Goal: Communication & Community: Answer question/provide support

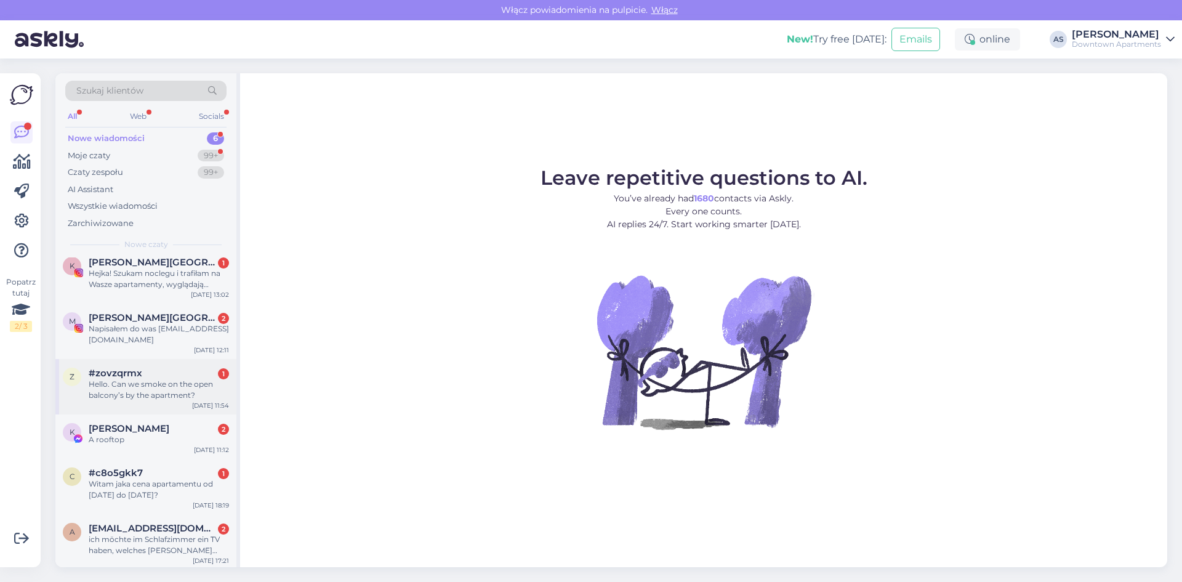
scroll to position [12, 0]
click at [166, 534] on div "ich möchte im Schlafzimmer ein TV haben, welches [PERSON_NAME] muss ich dann bu…" at bounding box center [159, 542] width 140 height 22
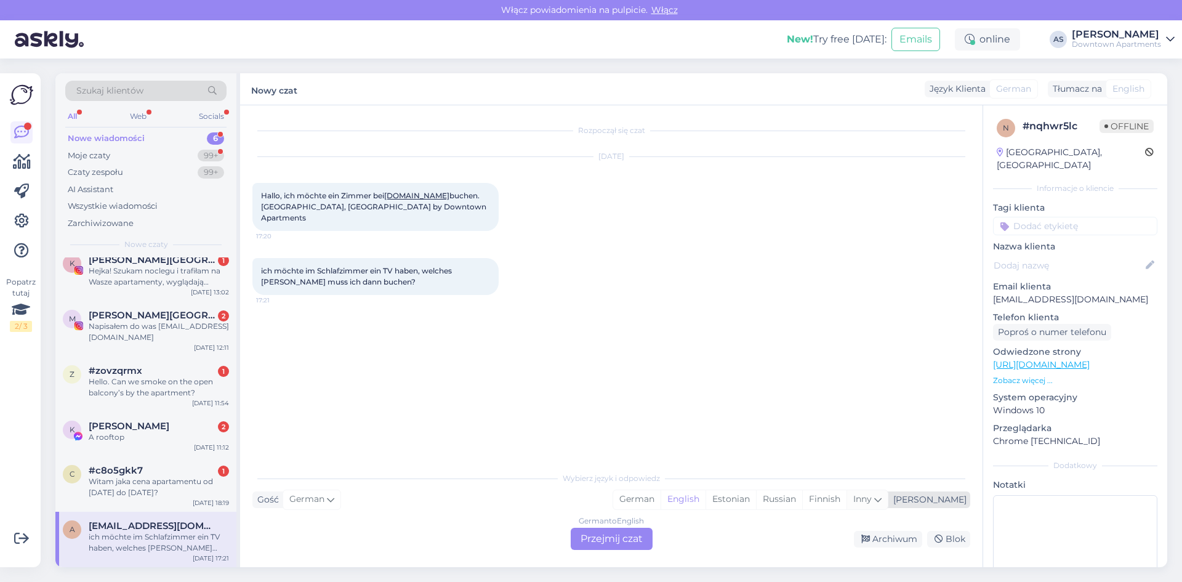
click at [881, 500] on icon at bounding box center [877, 499] width 7 height 14
type input "pol"
click at [792, 462] on link "Polish" at bounding box center [791, 468] width 135 height 20
click at [607, 534] on div "German to Polish Przejmij czat" at bounding box center [612, 538] width 82 height 22
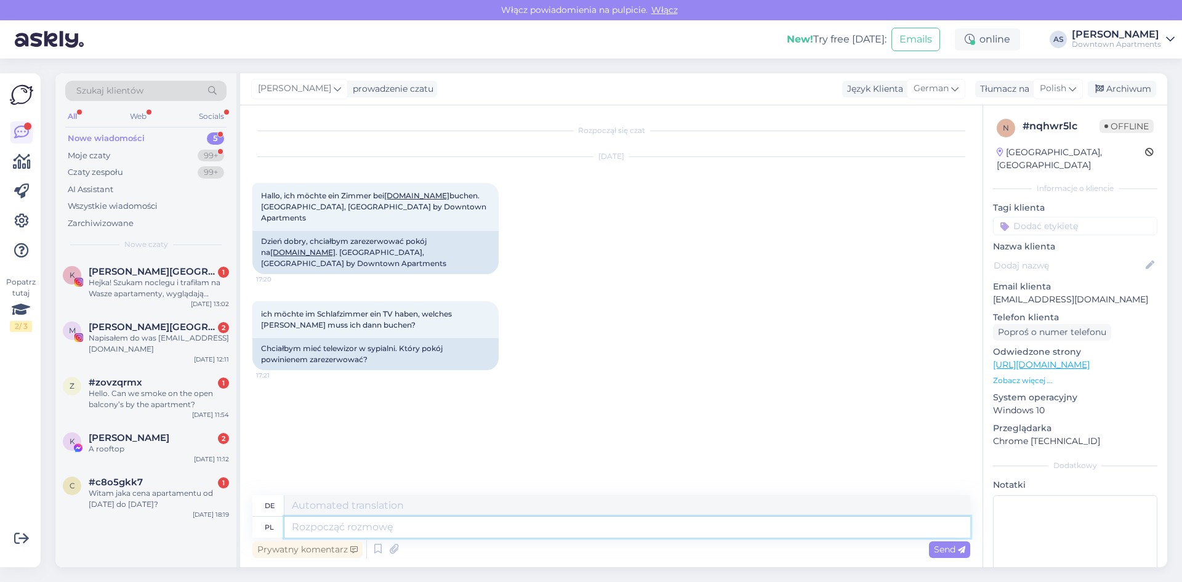
click at [518, 526] on textarea at bounding box center [627, 526] width 686 height 21
type textarea "Dzień"
type textarea "Tag"
type textarea "Dzień dobry,"
type textarea "Guten Morgen,"
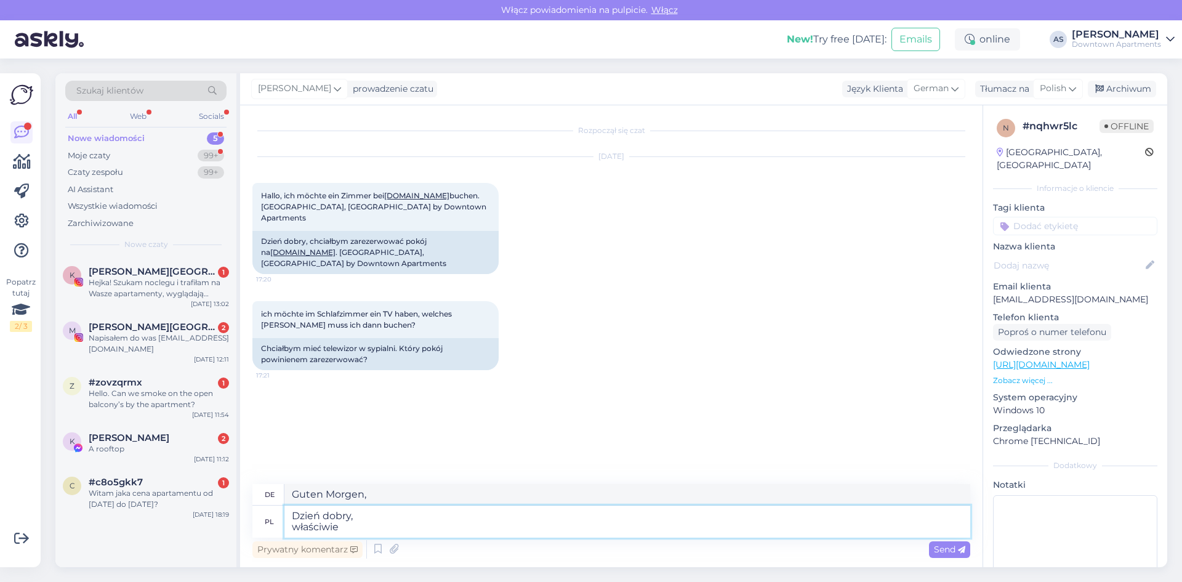
type textarea "Dzień dobry, właściwie k"
type textarea "Guten Morgen, eigentlich"
type textarea "Dzień dobry, właściwie każdy z"
type textarea "Guten Morgen, so ziemlich jeder"
type textarea "Dzień dobry, właściwie każdy z n"
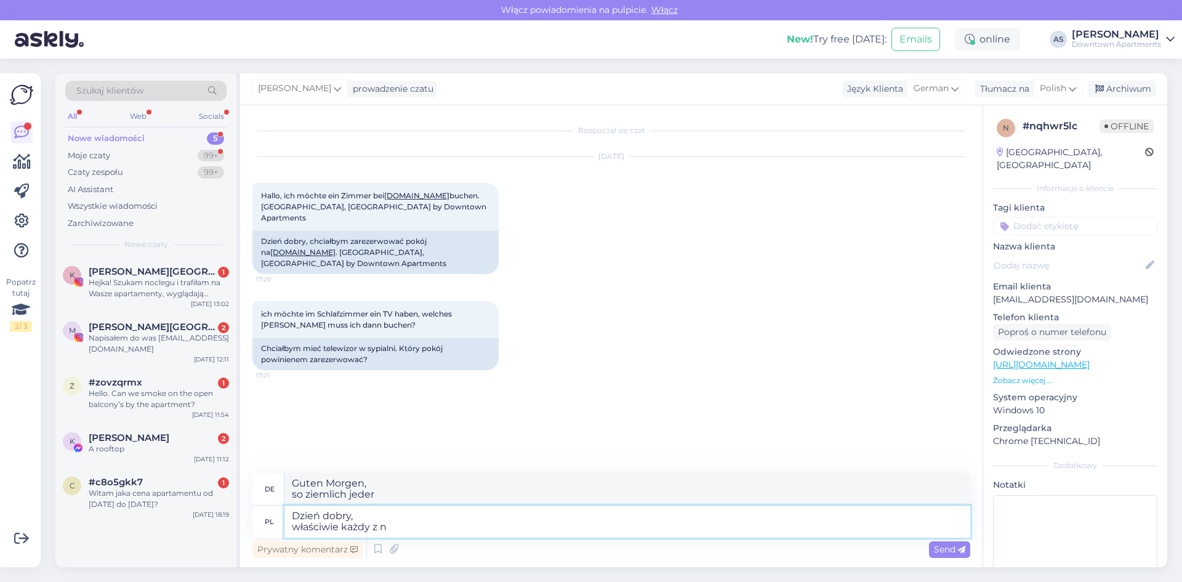
type textarea "Guten Morgen, eigentlich alle von"
type textarea "Dzień dobry, właściwie każdy z na"
type textarea "Guten Morgen, eigentlich jeder von ns"
type textarea "Dzień dobry, właściwie każdy z naszych ap"
type textarea "Guten Morgen, eigentlich jeder unserer"
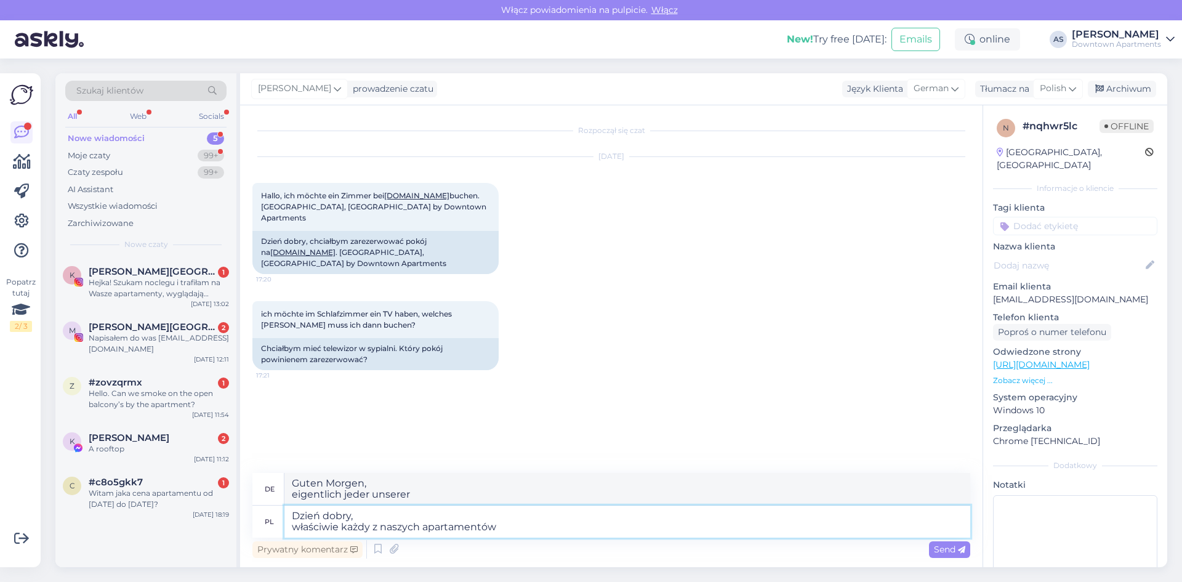
type textarea "Dzień dobry, właściwie każdy z naszych apartamentów"
type textarea "Guten Morgen, eigentlich jede unserer Wohnungen"
type textarea "Dzień dobry, właściwie każdy z naszych apartamentów ma"
type textarea "Guten Morgen, eigentlich hat jede unserer Wohnungen"
type textarea "Dzień dobry, właściwie każdy z naszych apartamentów ma telewizor,"
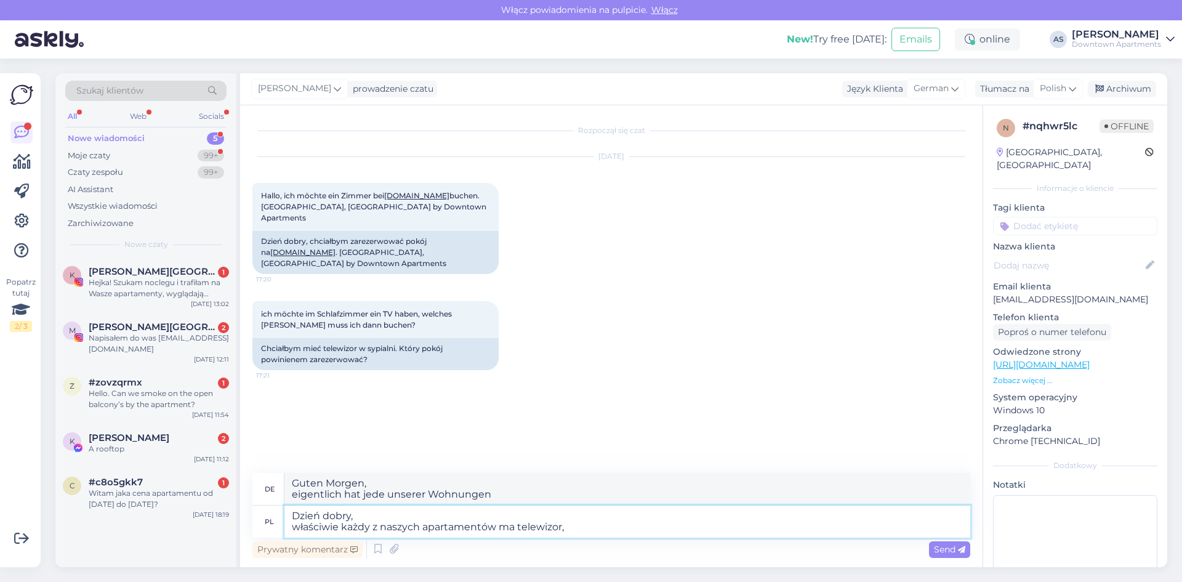
type textarea "Guten Morgen, praktisch jede unserer Wohnungen hat einen Fernseher,"
type textarea "Dzień dobry, właściwie każdy z naszych apartamentów ma telewizor, proszę"
type textarea "Guten Morgen, hat jede unserer Wohnungen einen Fernseher, bitte"
type textarea "Dzień dobry, właściwie każdy z naszych apartamentów ma telewizor, proszę o info…"
type textarea "Guten Morgen, hat jede unserer Wohnungen einen Fernseher, bitte lassen Sie es m…"
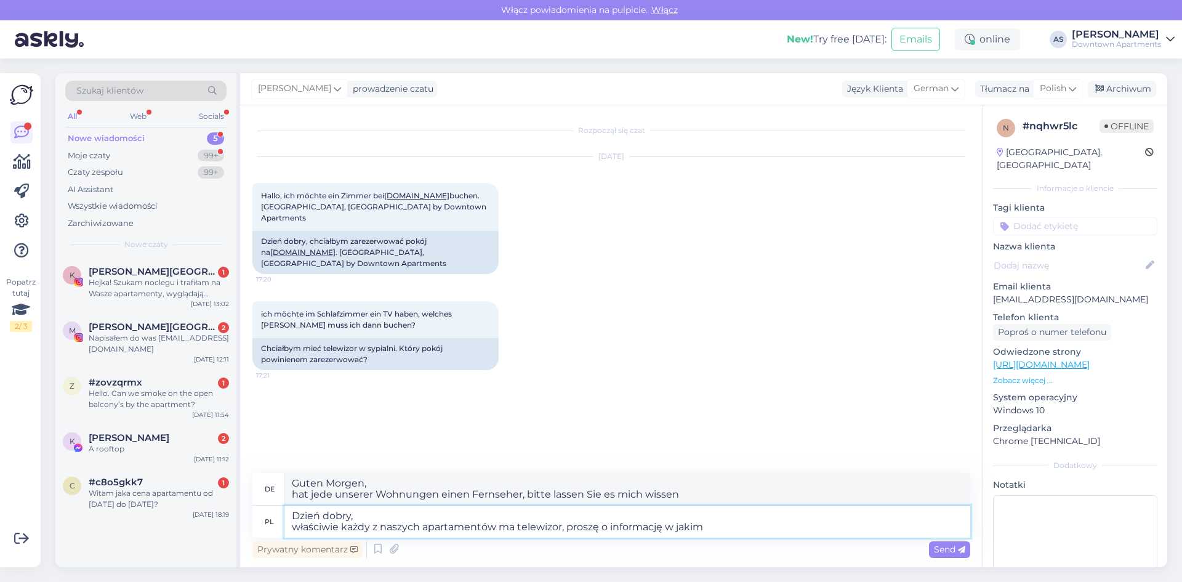
type textarea "Dzień dobry, właściwie każdy z naszych apartamentów ma telewizor, proszę o info…"
type textarea "Guten Morgen, hat jede unserer Wohnungen einen Fernseher, bitte sagen Sie mir, …"
type textarea "Dzień dobry, właściwie każdy z naszych apartamentów ma telewizor, proszę o info…"
type textarea "Guten Morgen, hat jede unserer Wohnungen einen Fernseher, bitte sagen Sie mir B…"
type textarea "Dzień dobry, właściwie każdy z naszych apartamentów ma telewizor, proszę o info…"
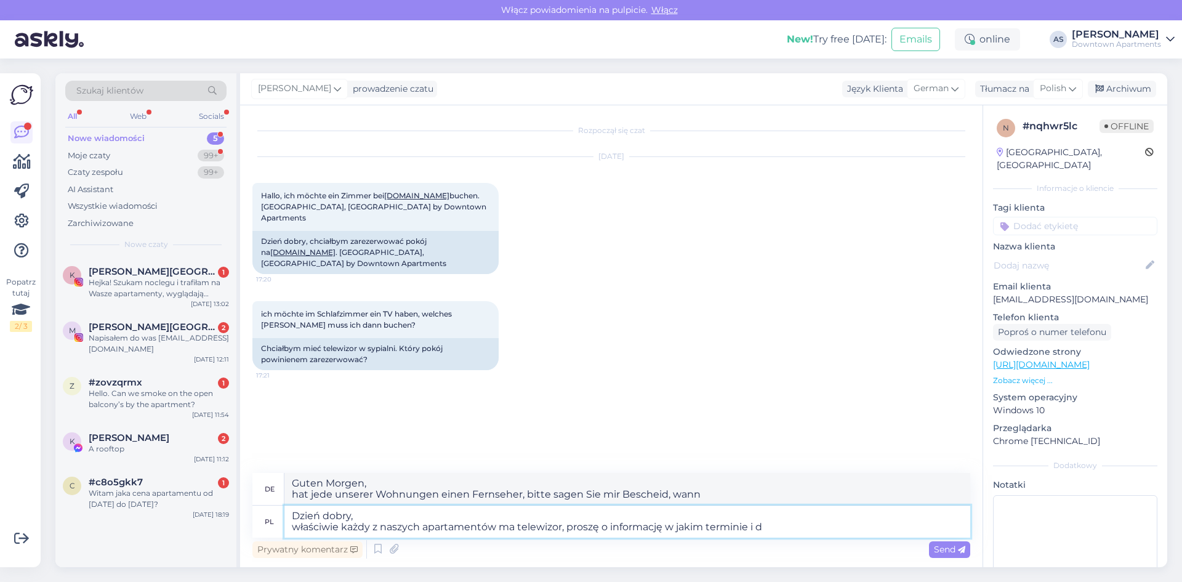
type textarea "Guten Morgen, hat jede unserer Wohnungen einen Fernseher, bitte lassen Sie mich…"
type textarea "Dzień dobry, właściwie każdy z naszych apartamentów ma telewizor, proszę o info…"
type textarea "Guten Morgen, hat jede unserer Wohnungen einen Fernseher, bitte lassen Sie mich…"
type textarea "Dzień dobry, właściwie każdy z naszych apartamentów ma telewizor, proszę o info…"
type textarea "Guten Morgen, hat jede unserer Wohnungen einen Fernseher, bitte lassen Sie mich…"
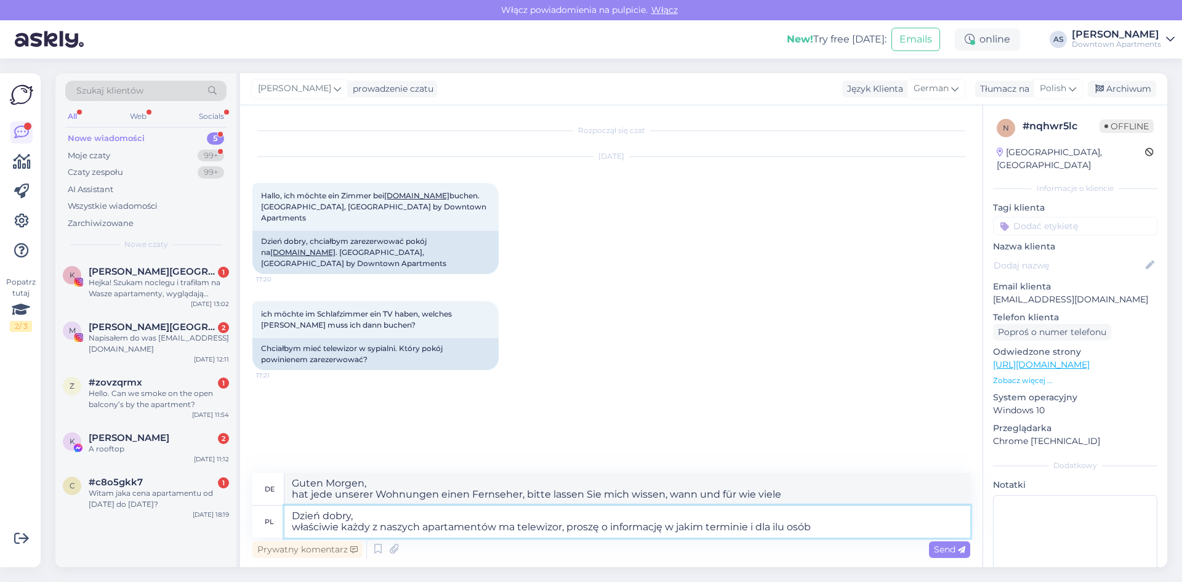
type textarea "Dzień dobry, właściwie każdy z naszych apartamentów ma telewizor, proszę o info…"
type textarea "Guten Morgen, hat jede unserer Wohnungen einen Fernseher, bitte lassen Sie mich…"
type textarea "Dzień dobry, właściwie każdy z naszych apartamentów ma telewizor, proszę o info…"
type textarea "Guten Morgen, hat jedes unserer Apartments einen Fernseher. Bitte lassen Sie mi…"
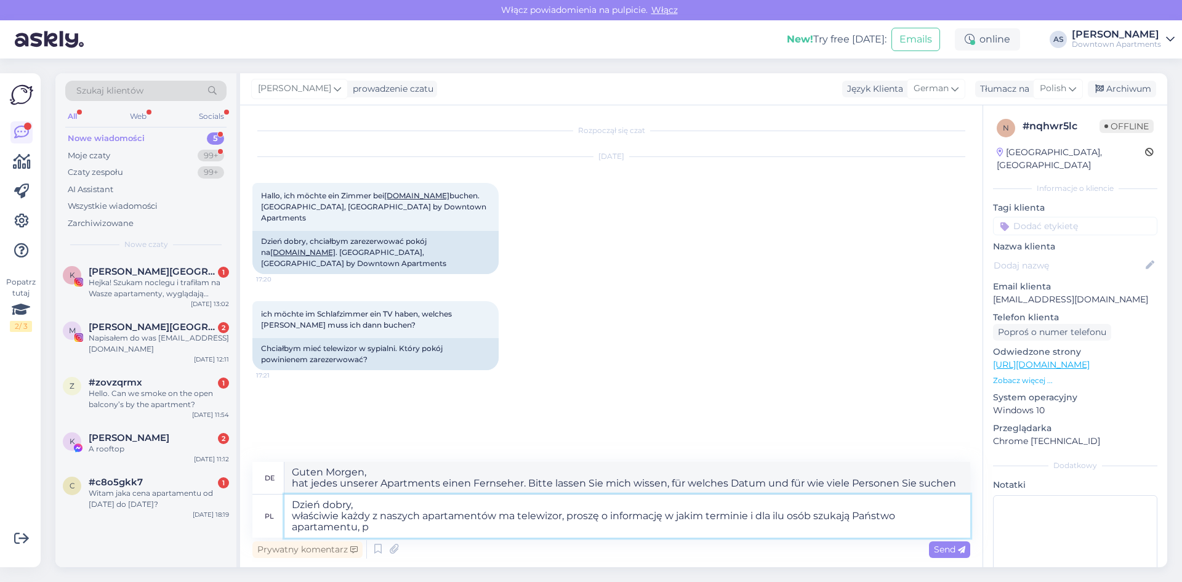
type textarea "Dzień dobry, właściwie każdy z naszych apartamentów ma telewizor, proszę o info…"
type textarea "Guten Morgen, jede unserer Wohnungen verfügt über einen Fernseher. Bitte teilen…"
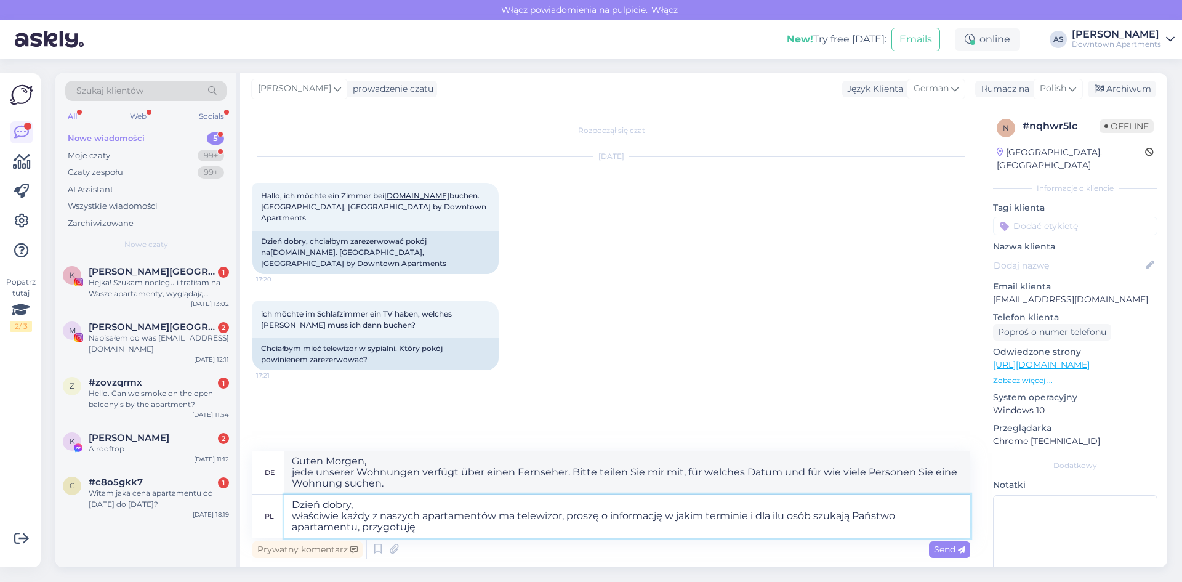
type textarea "Dzień dobry, właściwie każdy z naszych apartamentów ma telewizor, proszę o info…"
type textarea "Guten Morgen, hat jede unserer Wohnungen einen Fernseher. Bitte lassen Sie mich…"
type textarea "Dzień dobry, właściwie każdy z naszych apartamentów ma telewizor, proszę o info…"
type textarea "Guten Morgen, jede unserer Wohnungen verfügt über einen Fernseher. Bitte teilen…"
type textarea "Dzień dobry, właściwie każdy z naszych apartamentów ma telewizor, proszę o info…"
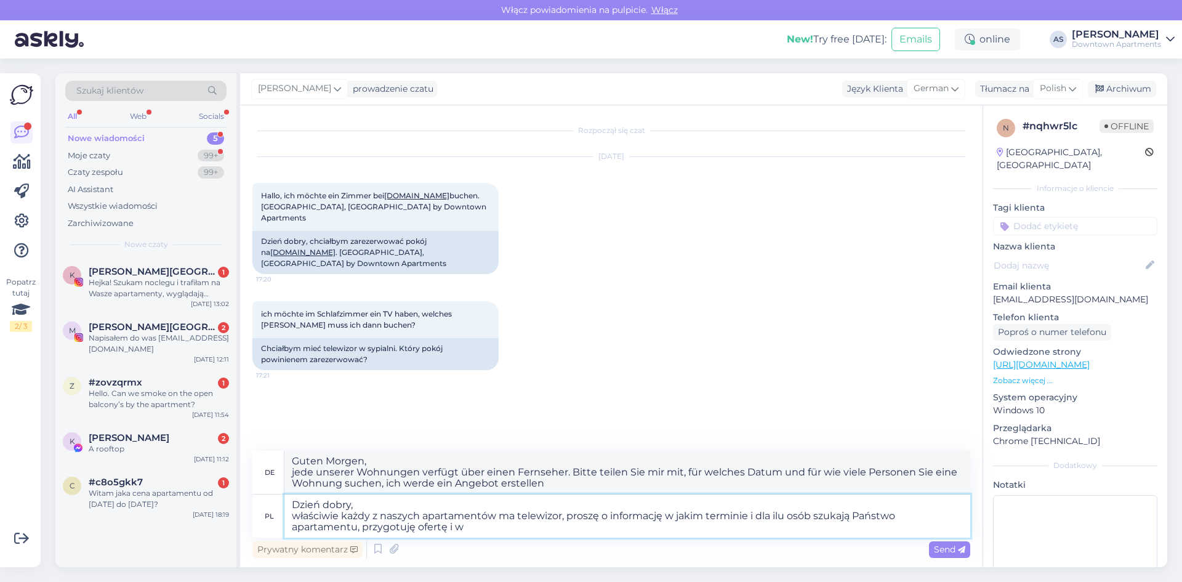
type textarea "Guten Morgen, hat jede unserer Wohnungen einen Fernseher, bitte teilen Sie mir …"
type textarea "Dzień dobry, właściwie każdy z naszych apartamentów ma telewizor, proszę o info…"
type textarea "Guten Morgen, hat jede unserer Wohnungen einen Fernseher, bitte teilen Sie mir …"
type textarea "Dzień dobry, właściwie każdy z naszych apartamentów ma telewizor, proszę o info…"
type textarea "Guten Morgen, jede unserer Wohnungen verfügt über einen Fernseher. Bitte teilen…"
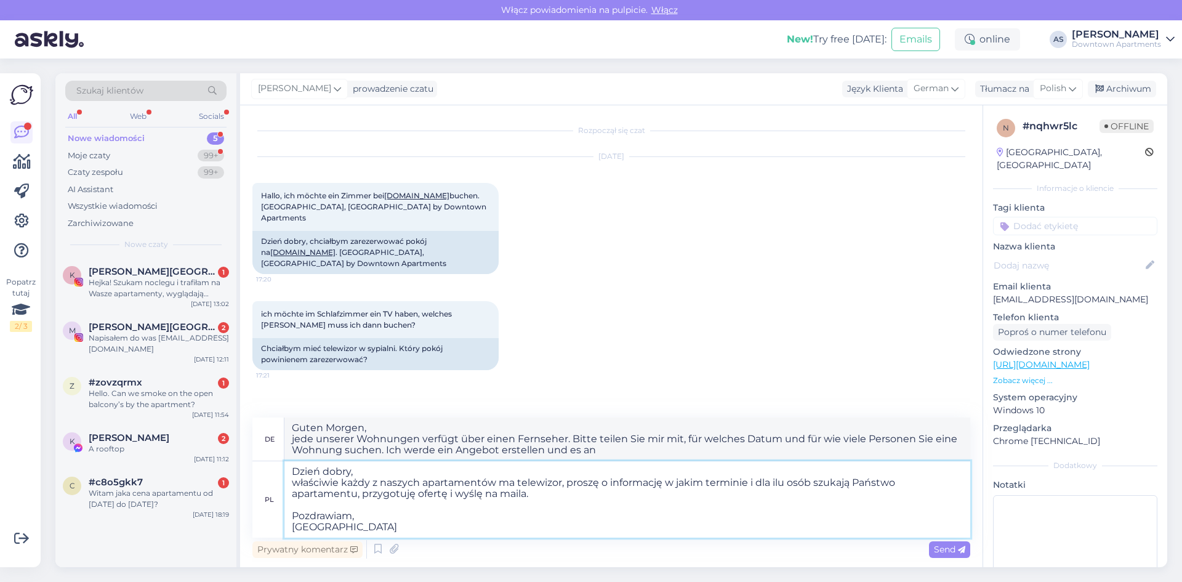
type textarea "Dzień dobry, właściwie każdy z naszych apartamentów ma telewizor, proszę o info…"
type textarea "Guten Morgen, praktisch jede unserer Wohnungen verfügt über einen Fernseher. Bi…"
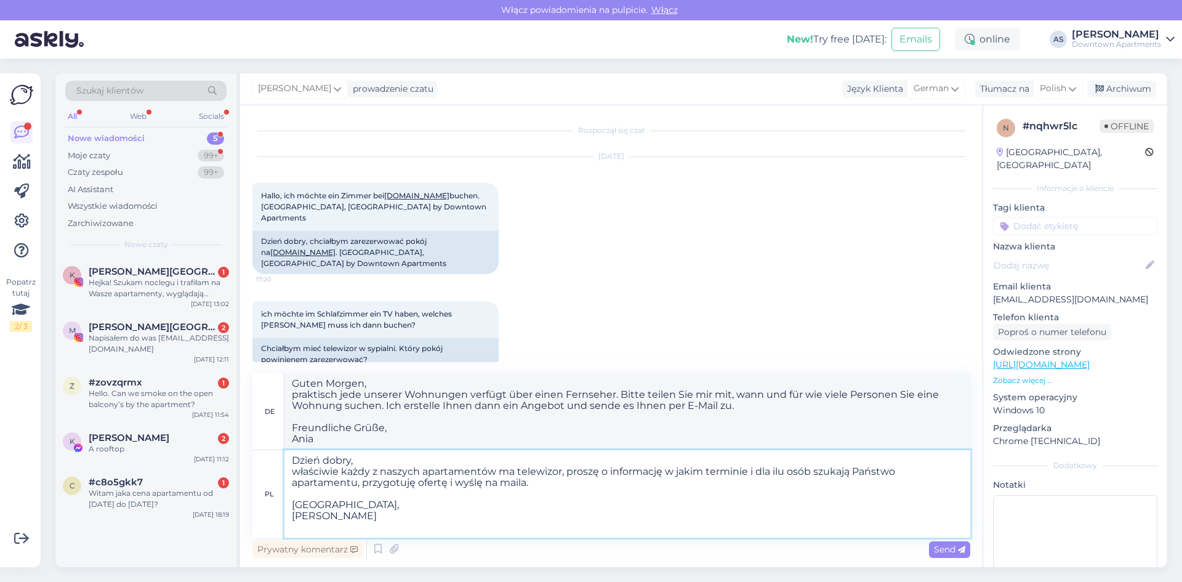
type textarea "Dzień dobry, właściwie każdy z naszych apartamentów ma telewizor, proszę o info…"
type textarea "Guten Morgen, praktisch jede unserer Wohnungen verfügt über einen Fernseher. Bi…"
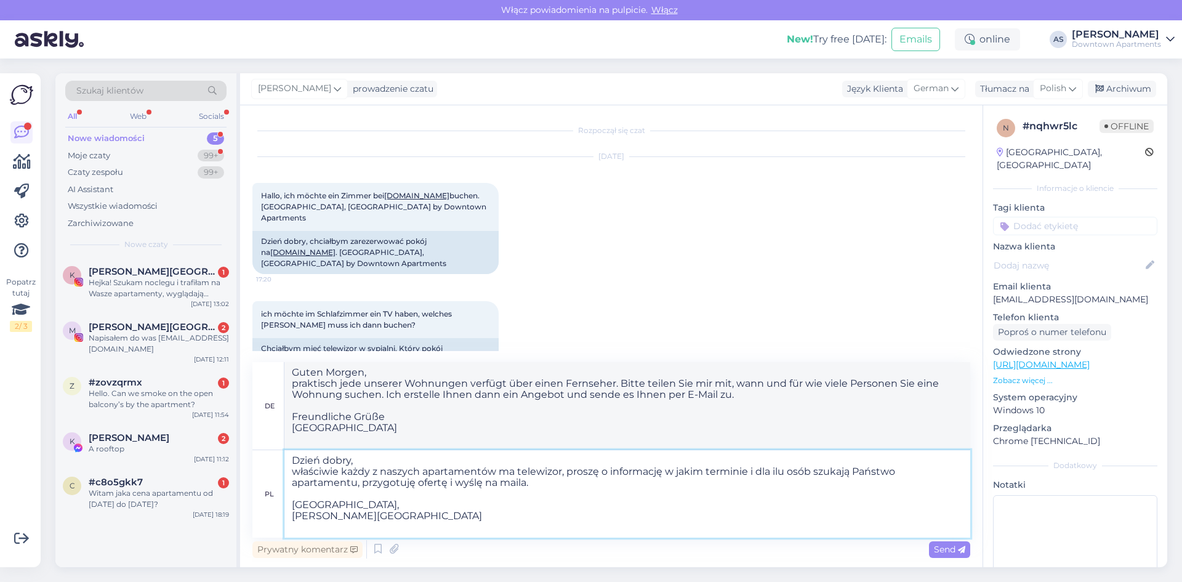
type textarea "Dzień dobry, właściwie każdy z naszych apartamentów ma telewizor, proszę o info…"
type textarea "Guten Morgen, praktisch jede unserer Wohnungen verfügt über einen Fernseher. Bi…"
type textarea "Dzień dobry, właściwie każdy z naszych apartamentów ma telewizor, proszę o info…"
click at [931, 545] on div "Send" at bounding box center [949, 549] width 41 height 17
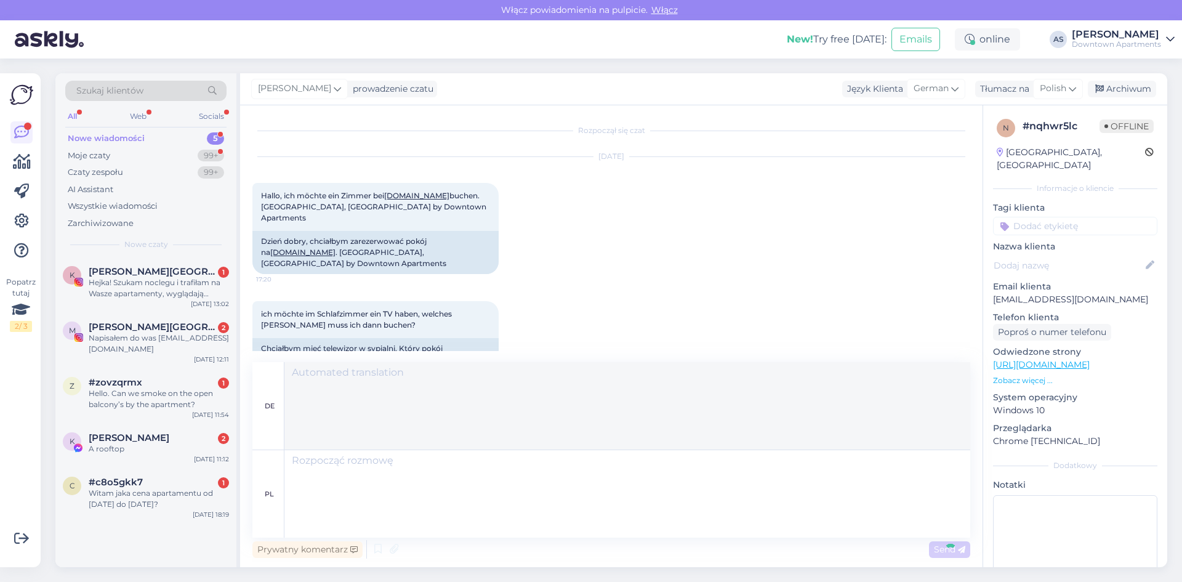
scroll to position [166, 0]
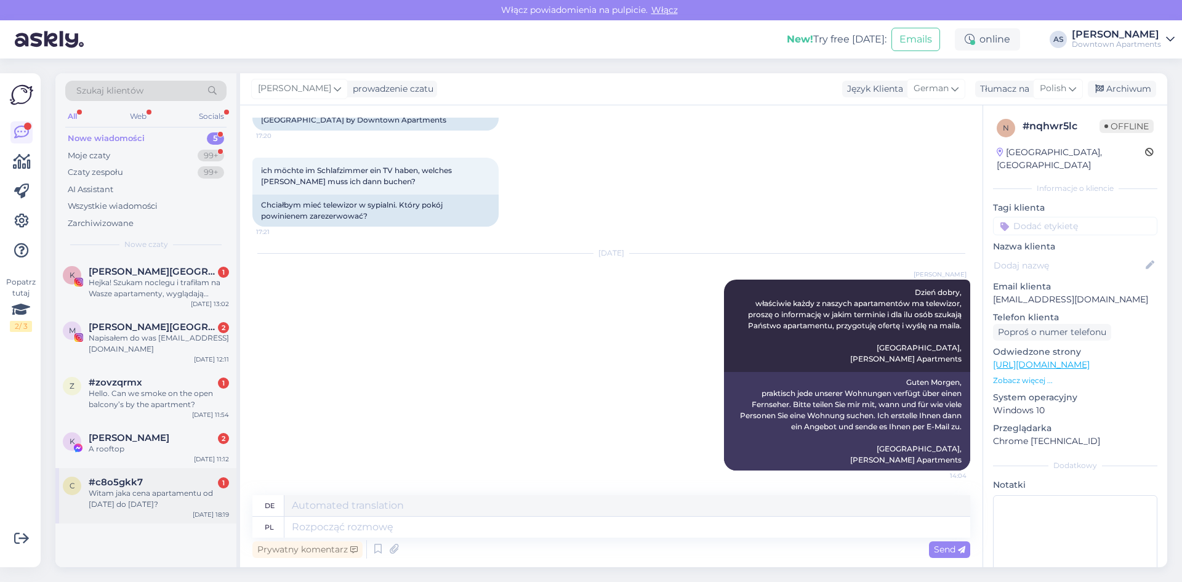
click at [162, 504] on div "Witam jaka cena apartamentu od [DATE] do [DATE]?" at bounding box center [159, 498] width 140 height 22
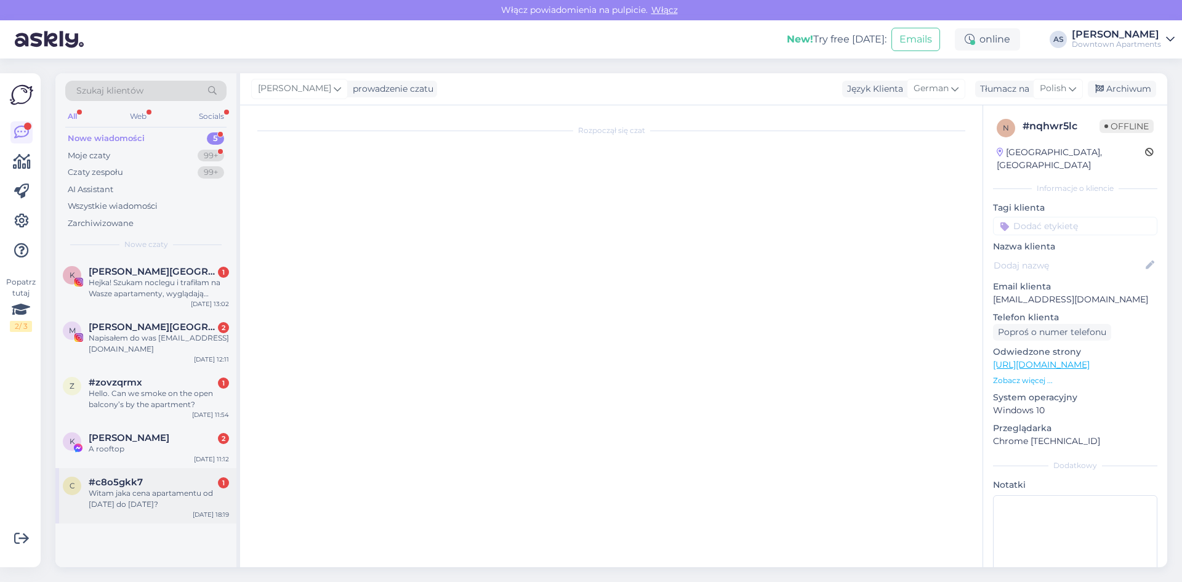
scroll to position [0, 0]
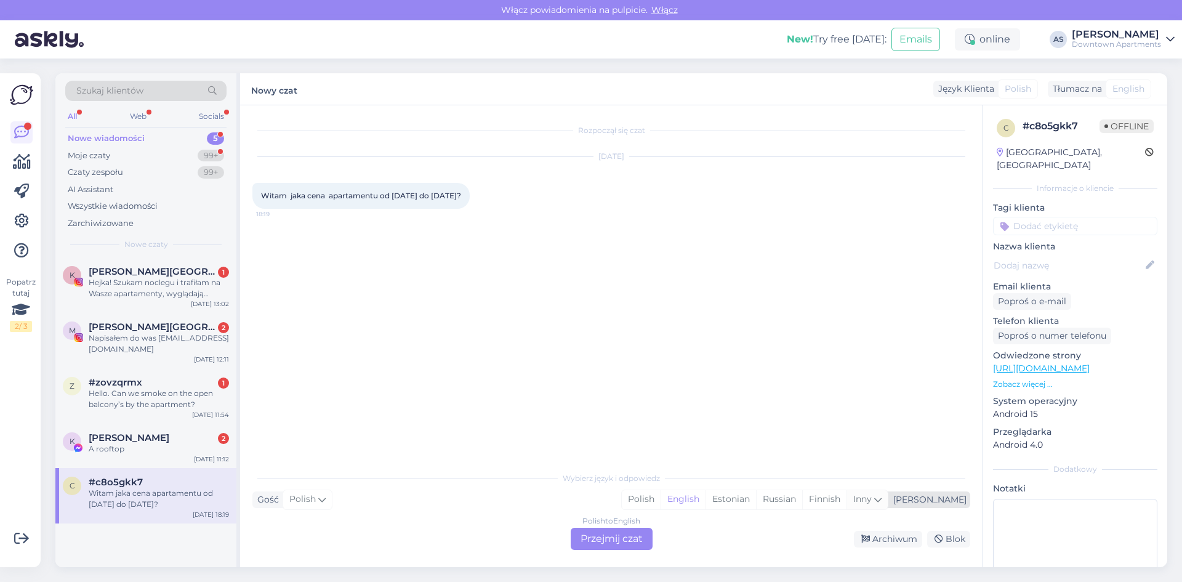
click at [881, 497] on icon at bounding box center [877, 499] width 7 height 14
type input "pol"
click at [793, 467] on link "Polish" at bounding box center [795, 468] width 135 height 20
click at [646, 535] on div "Polish to Polish Przejmij czat" at bounding box center [612, 538] width 82 height 22
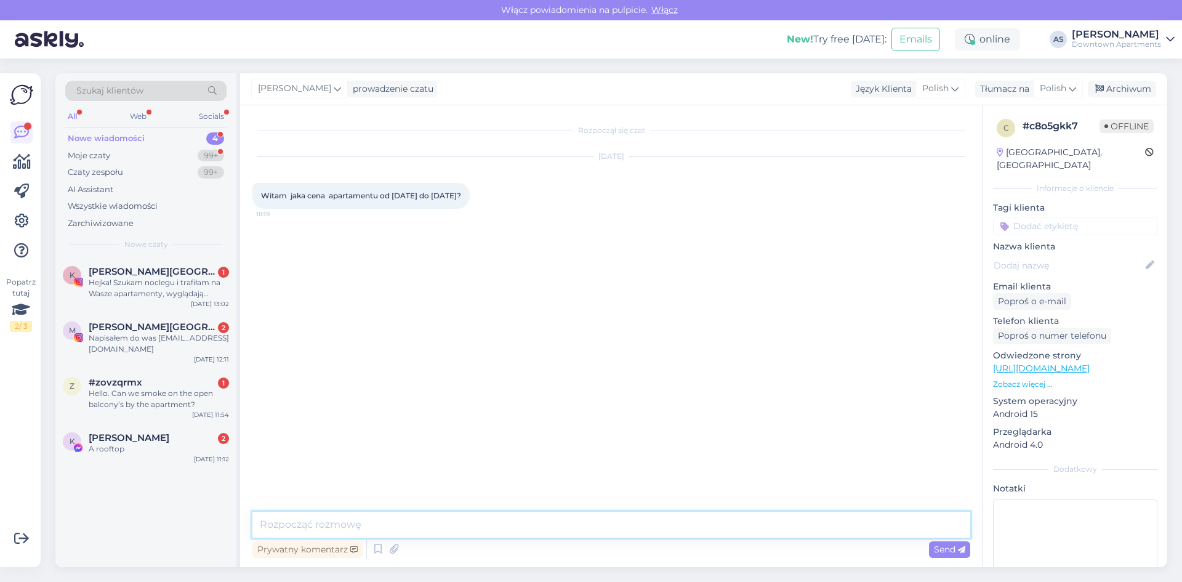
click at [465, 526] on textarea at bounding box center [611, 524] width 718 height 26
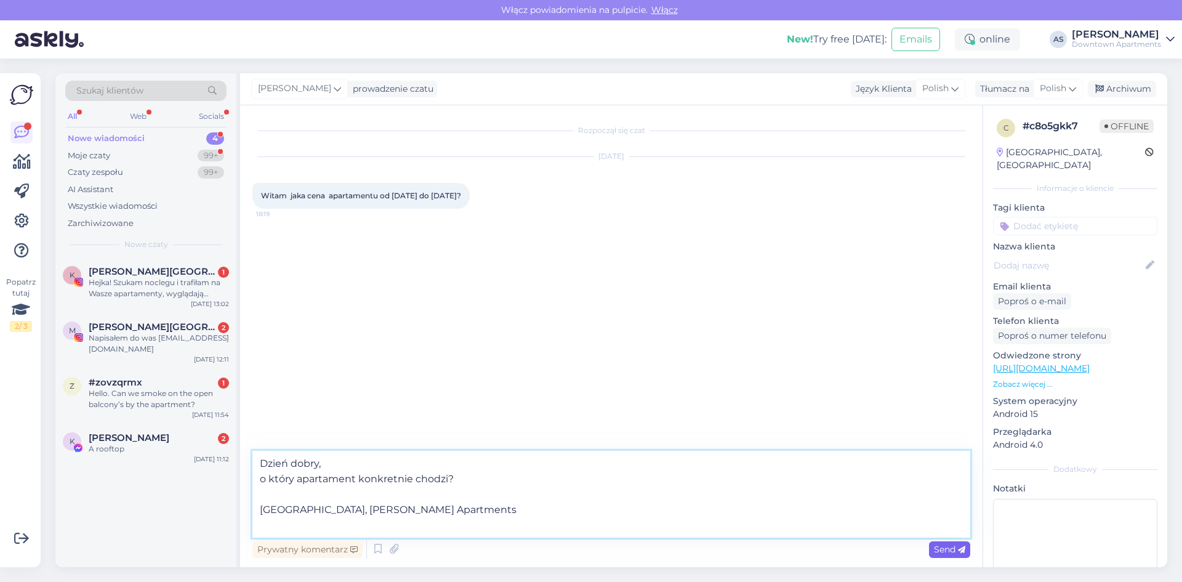
type textarea "Dzień dobry, o który apartament konkretnie chodzi? [GEOGRAPHIC_DATA], [PERSON_N…"
click at [948, 547] on span "Send" at bounding box center [949, 548] width 31 height 11
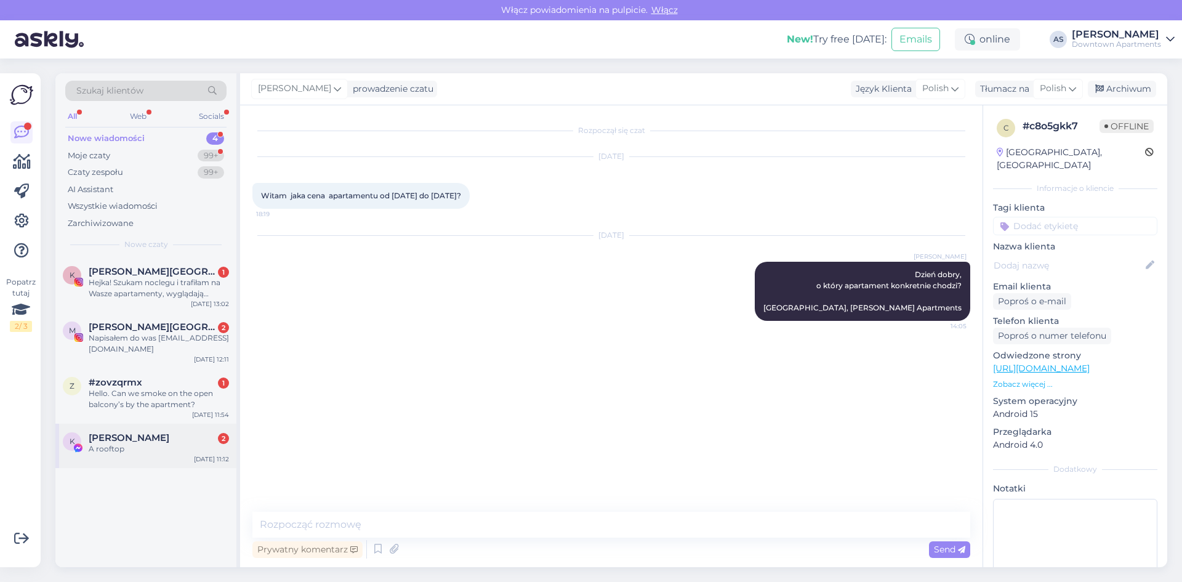
click at [173, 454] on div "K [PERSON_NAME] 2 A rooftop [DATE] 11:12" at bounding box center [145, 445] width 181 height 44
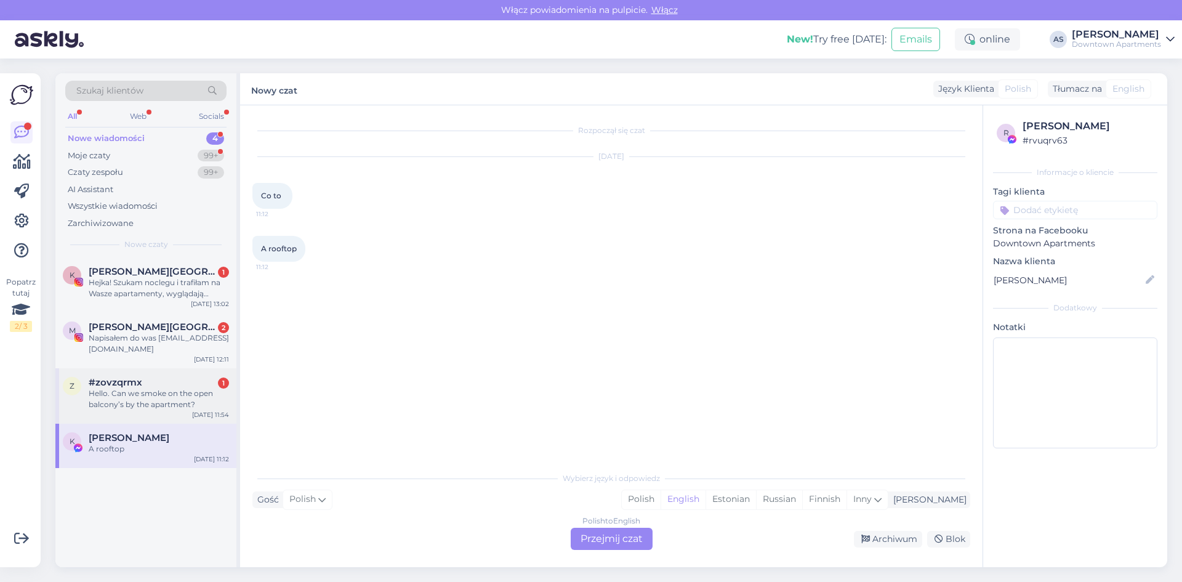
click at [175, 399] on div "Hello. Can we smoke on the open balcony’s by the apartment?" at bounding box center [159, 399] width 140 height 22
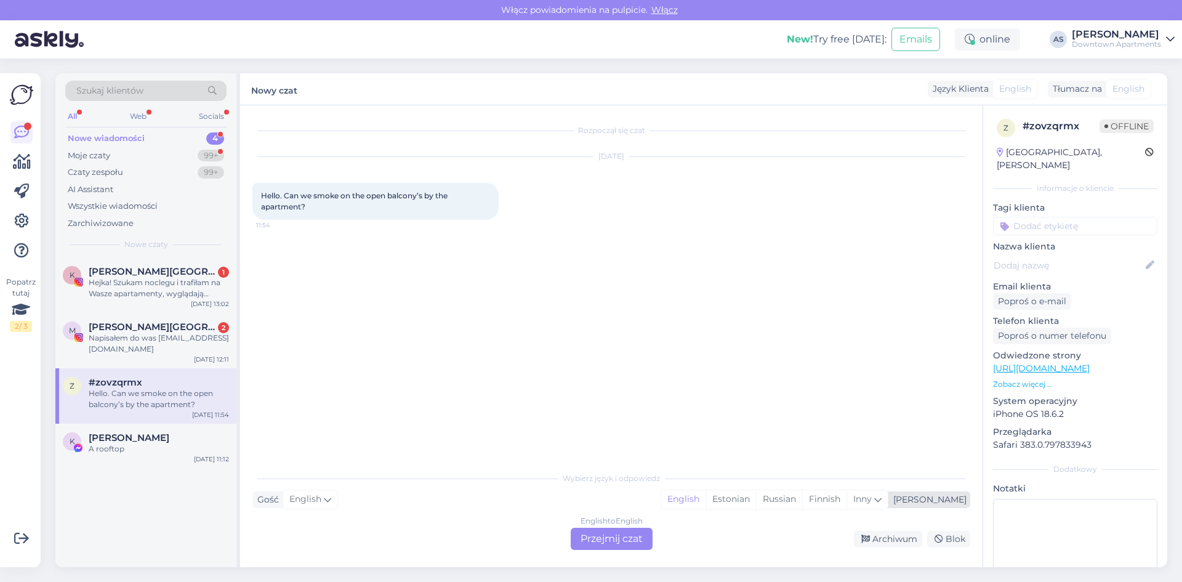
click at [954, 497] on div "[PERSON_NAME]" at bounding box center [927, 499] width 78 height 13
type input "pol"
click at [817, 467] on link "Polish" at bounding box center [815, 468] width 135 height 20
click at [641, 536] on div "English to Polish Przejmij czat" at bounding box center [612, 538] width 82 height 22
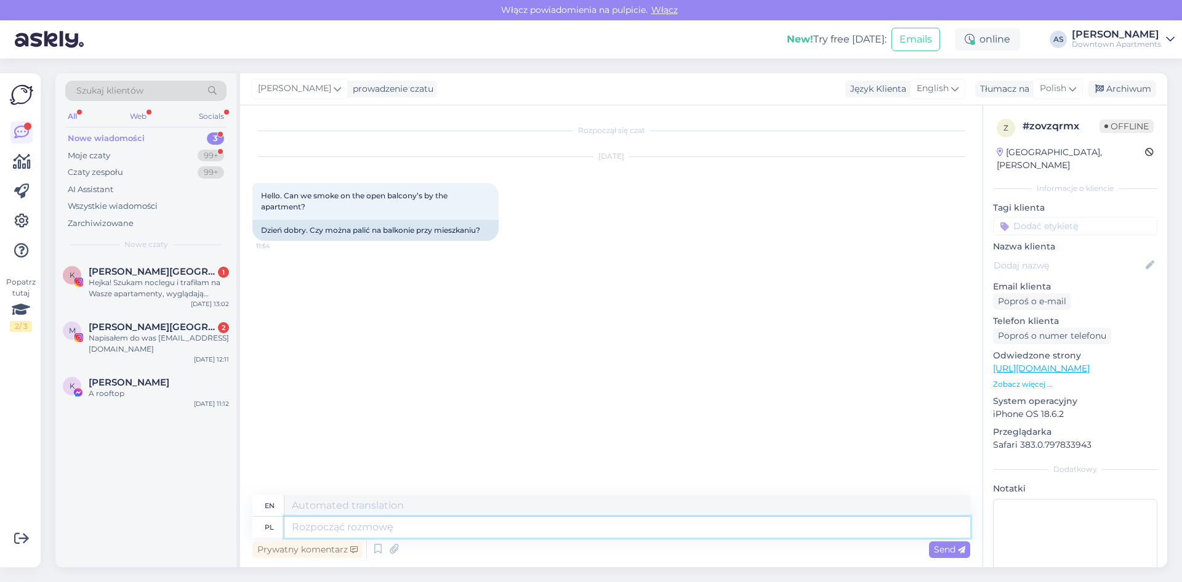
click at [625, 528] on textarea at bounding box center [627, 526] width 686 height 21
type textarea "Dzień"
type textarea "Day"
type textarea "Dzień dobry, o"
type textarea "Good morning, o"
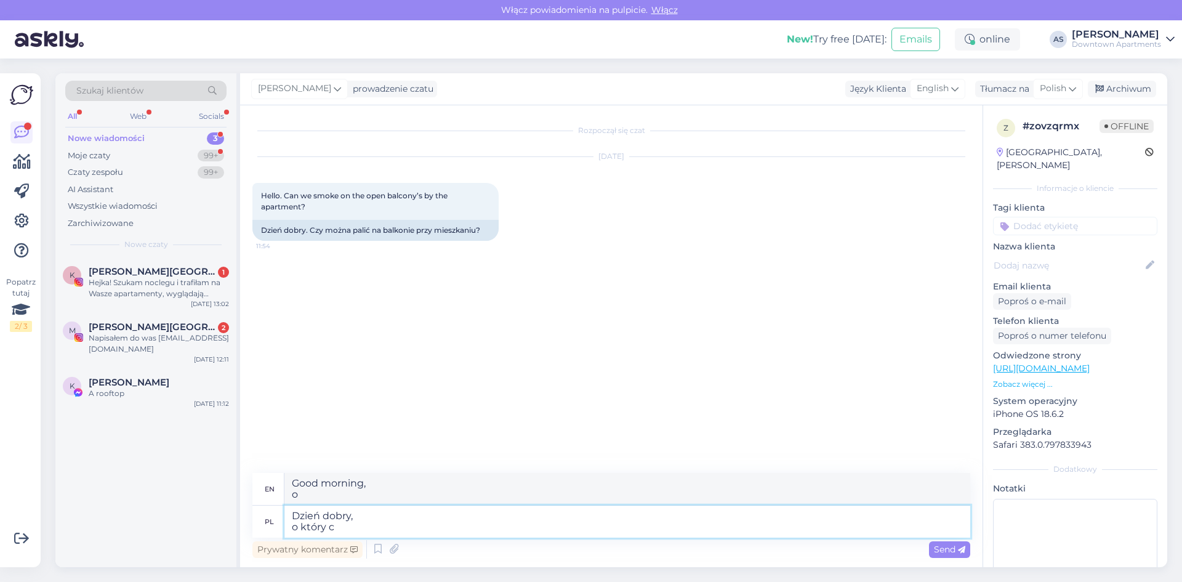
type textarea "Dzień dobry, o który ch"
type textarea "Good morning, at what time"
type textarea "Dzień dobry, o który chodzi a"
type textarea "Good morning, what is it about"
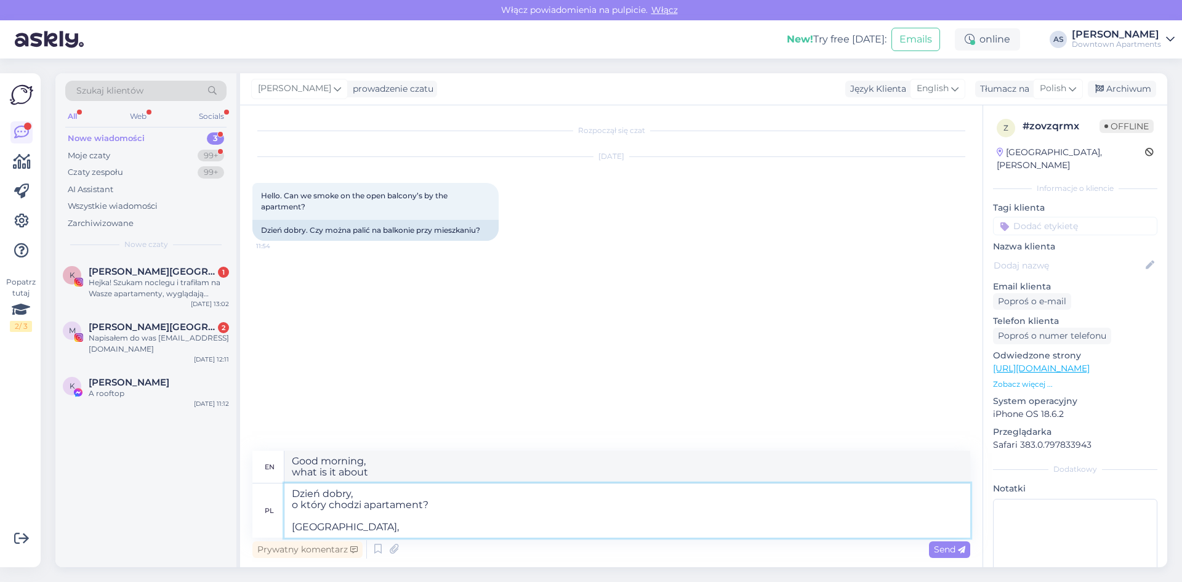
type textarea "Dzień dobry, o który chodzi apartament? Pozdrawiam, A"
type textarea "Good morning, which apartment are you referring to? Best regards,"
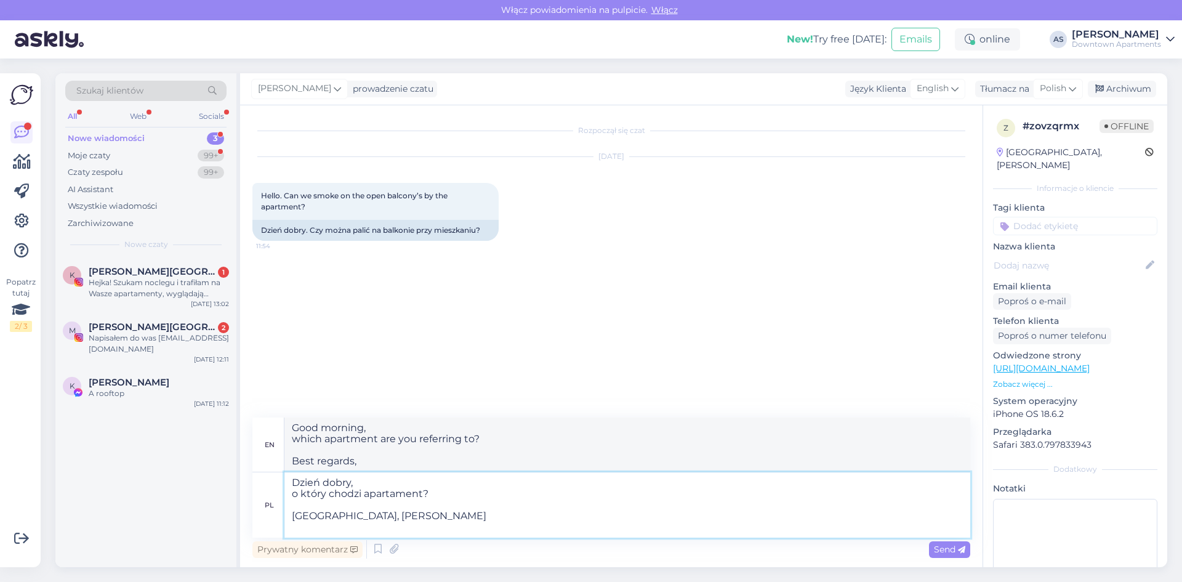
type textarea "Dzień dobry, o który chodzi apartament? [GEOGRAPHIC_DATA], [PERSON_NAME]"
type textarea "Good morning, which apartment are you referring to? Best regards, [PERSON_NAME]"
type textarea "Dzień dobry, o który chodzi apartament? [GEOGRAPHIC_DATA], [PERSON_NAME] Apartm…"
type textarea "Good morning, which apartment are you referring to? Best regards, [PERSON_NAME]…"
type textarea "Dzień dobry, o który chodzi apartament? [GEOGRAPHIC_DATA], [PERSON_NAME] Apartm…"
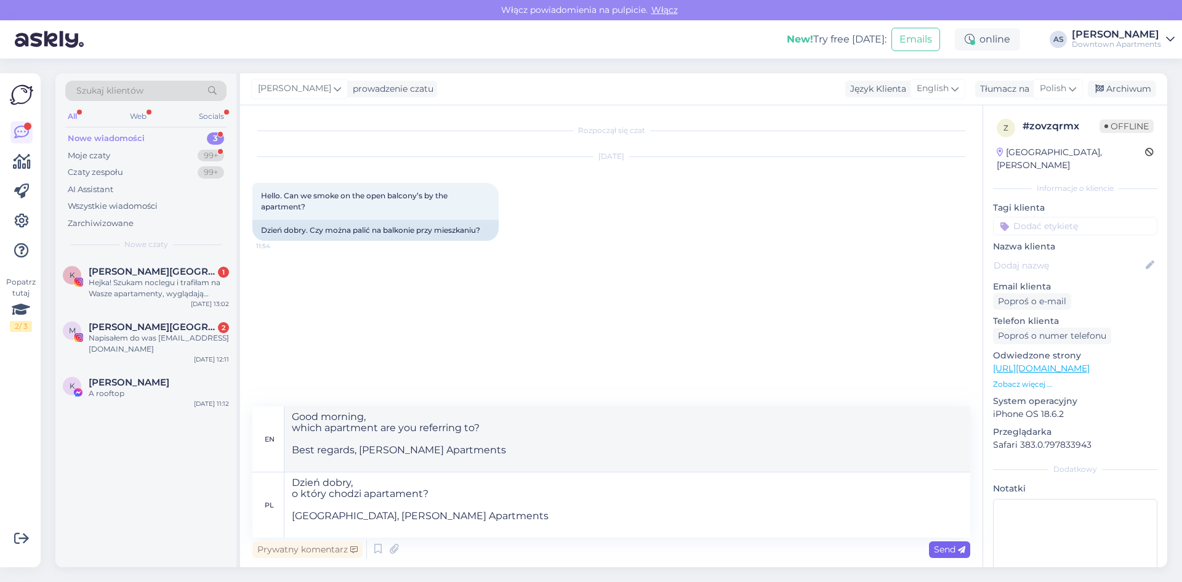
click at [931, 546] on div "Send" at bounding box center [949, 549] width 41 height 17
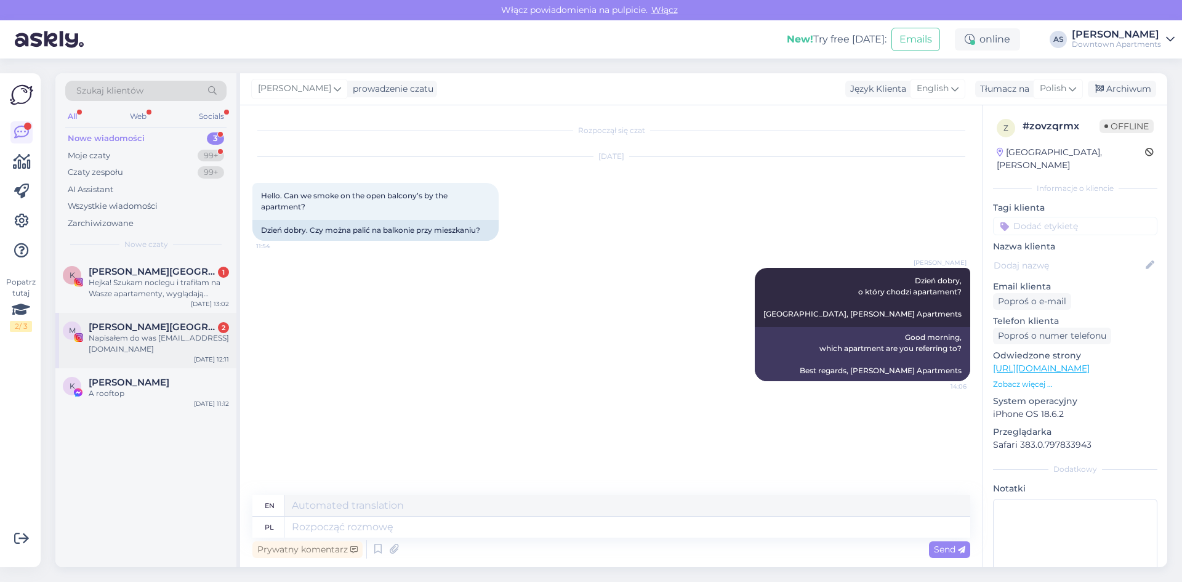
click at [154, 342] on div "Napisałem do was [EMAIL_ADDRESS][DOMAIN_NAME]" at bounding box center [159, 343] width 140 height 22
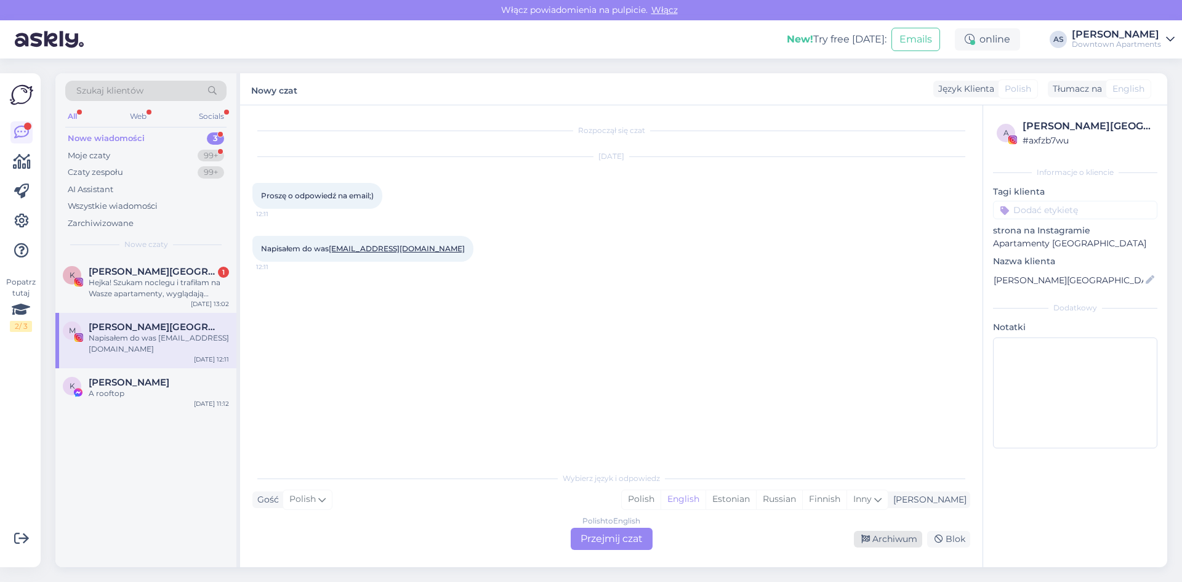
click at [884, 532] on div "Archiwum" at bounding box center [888, 539] width 68 height 17
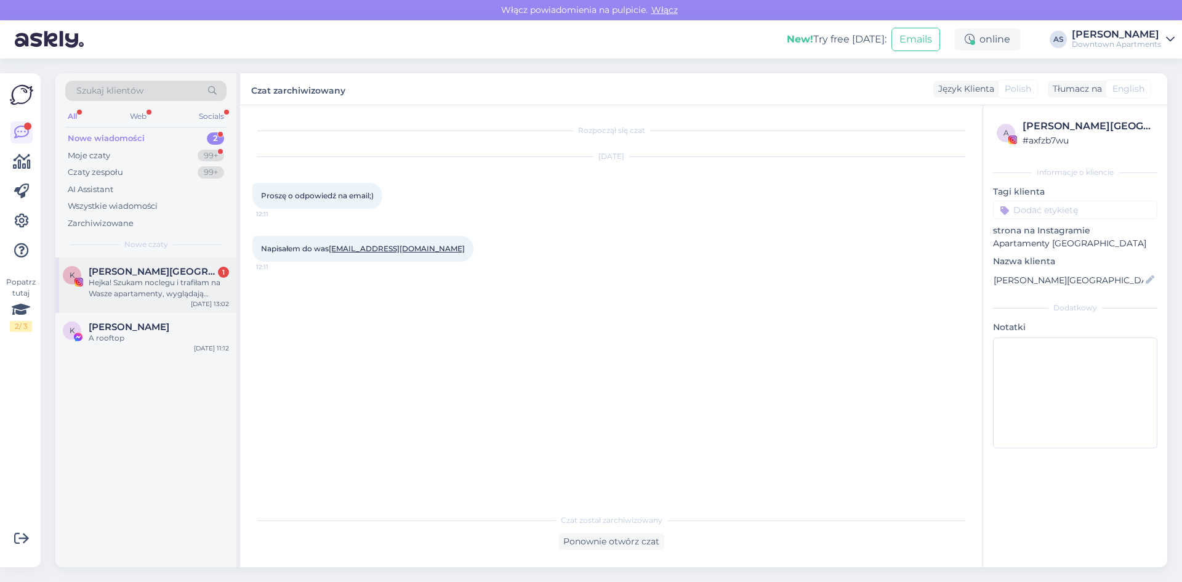
click at [169, 295] on div "Hejka! Szukam noclegu i trafiłam na Wasze apartamenty, wyglądają naprawdę suupe…" at bounding box center [159, 288] width 140 height 22
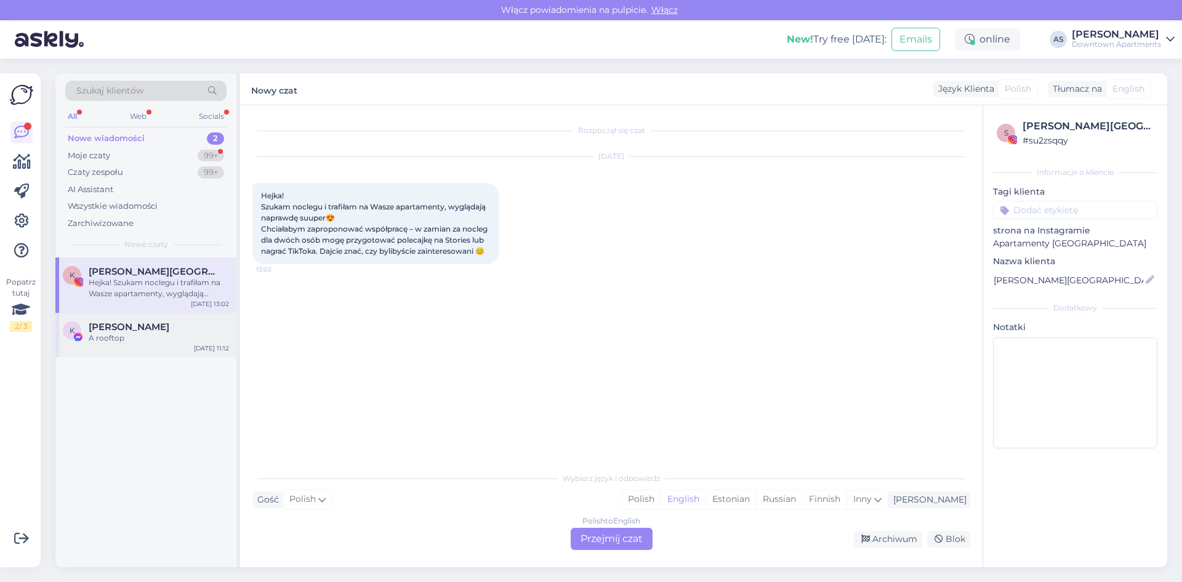
click at [153, 345] on div "K [PERSON_NAME] A rooftop [DATE] 11:12" at bounding box center [145, 335] width 181 height 44
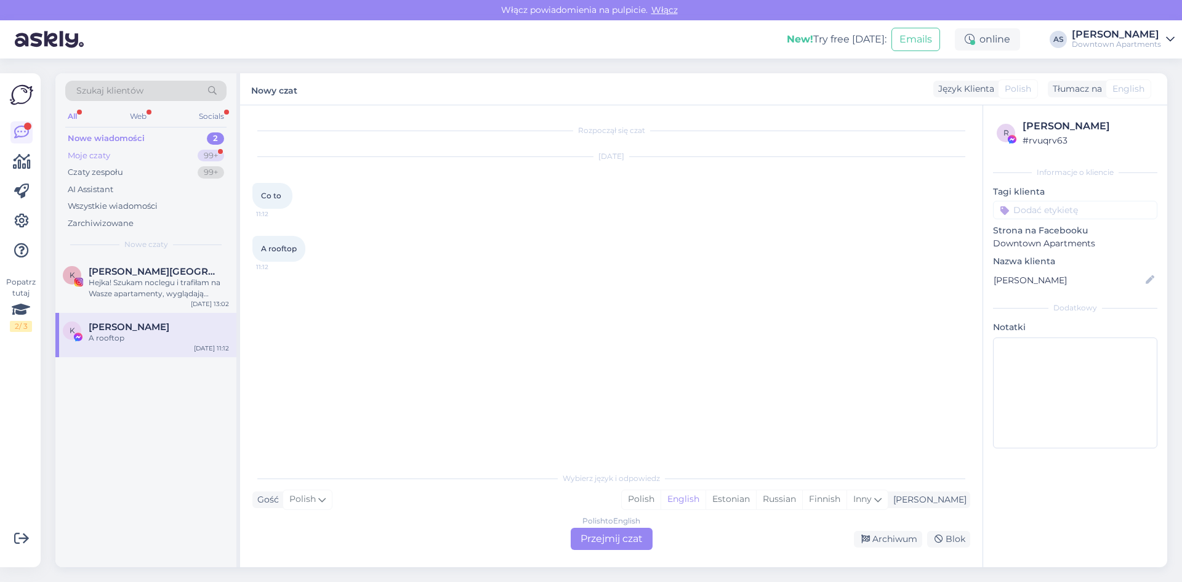
click at [130, 159] on div "Moje czaty 99+" at bounding box center [145, 155] width 161 height 17
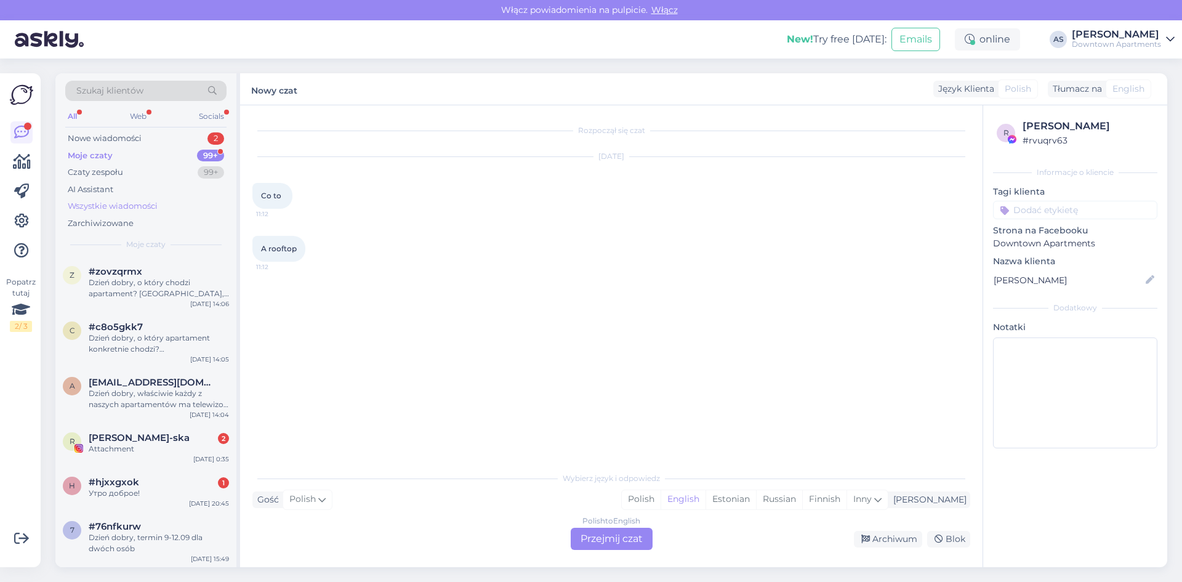
click at [124, 202] on div "Wszystkie wiadomości" at bounding box center [113, 206] width 90 height 12
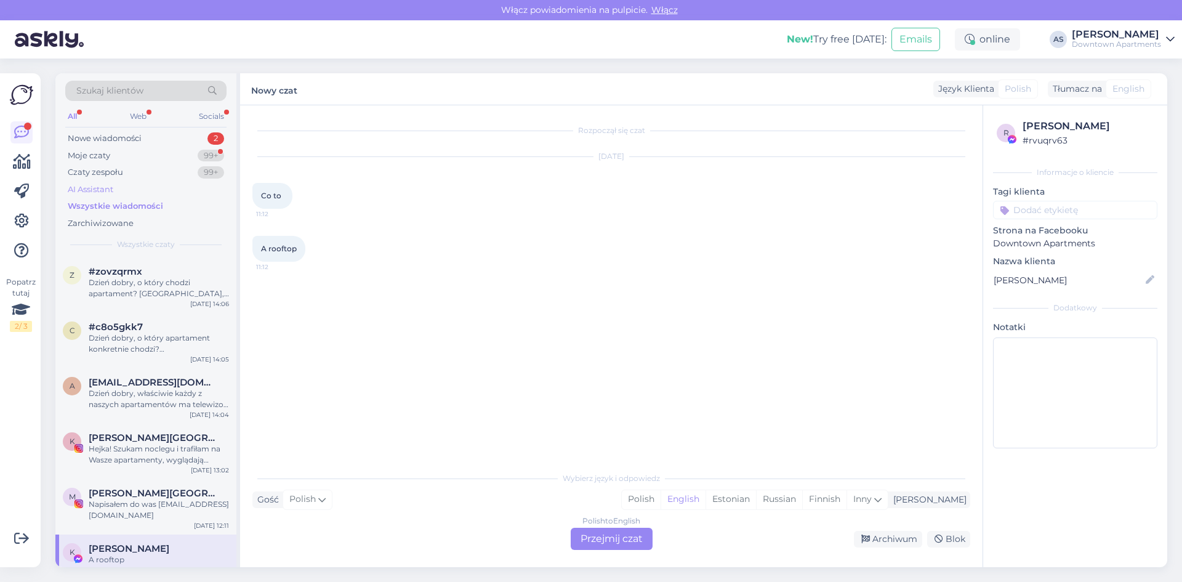
click at [111, 186] on div "AI Assistant" at bounding box center [91, 189] width 46 height 12
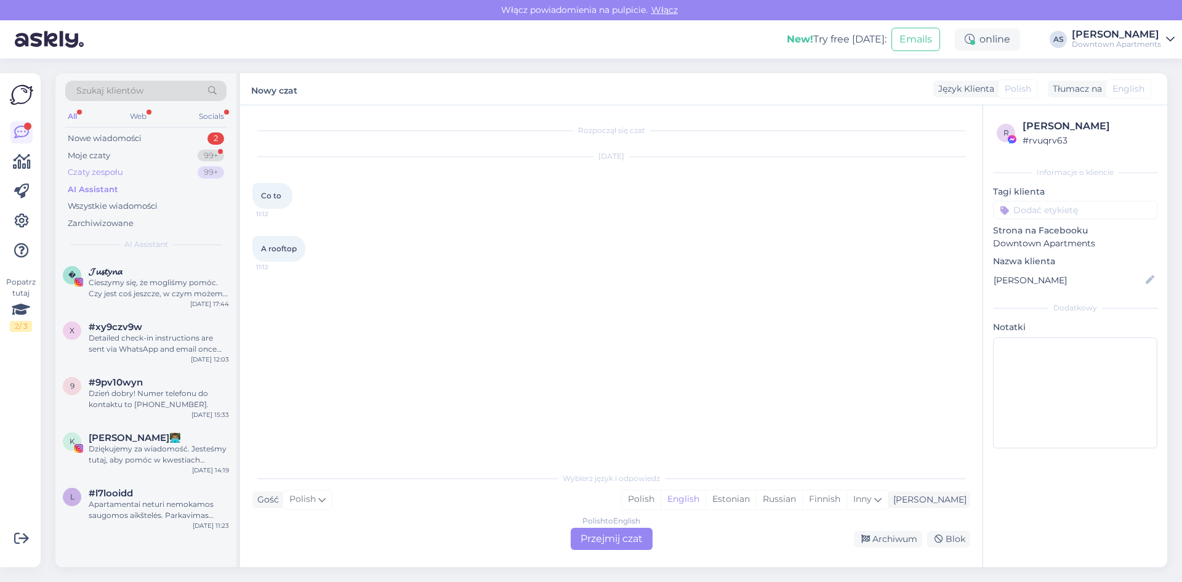
click at [108, 178] on div "Czaty zespołu" at bounding box center [95, 172] width 55 height 12
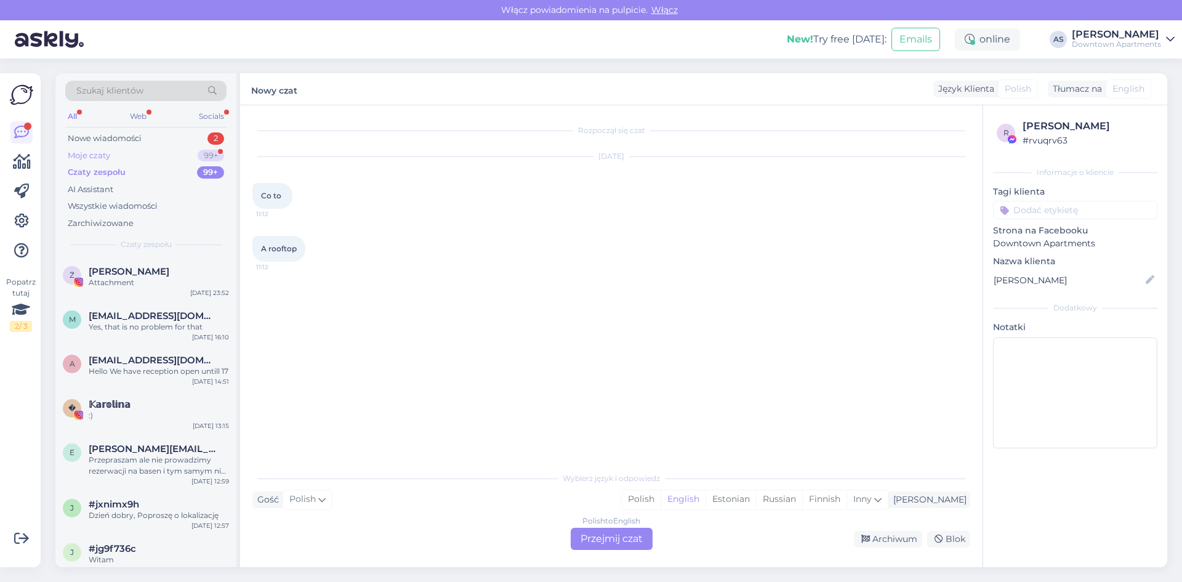
click at [108, 157] on div "Moje czaty" at bounding box center [89, 156] width 42 height 12
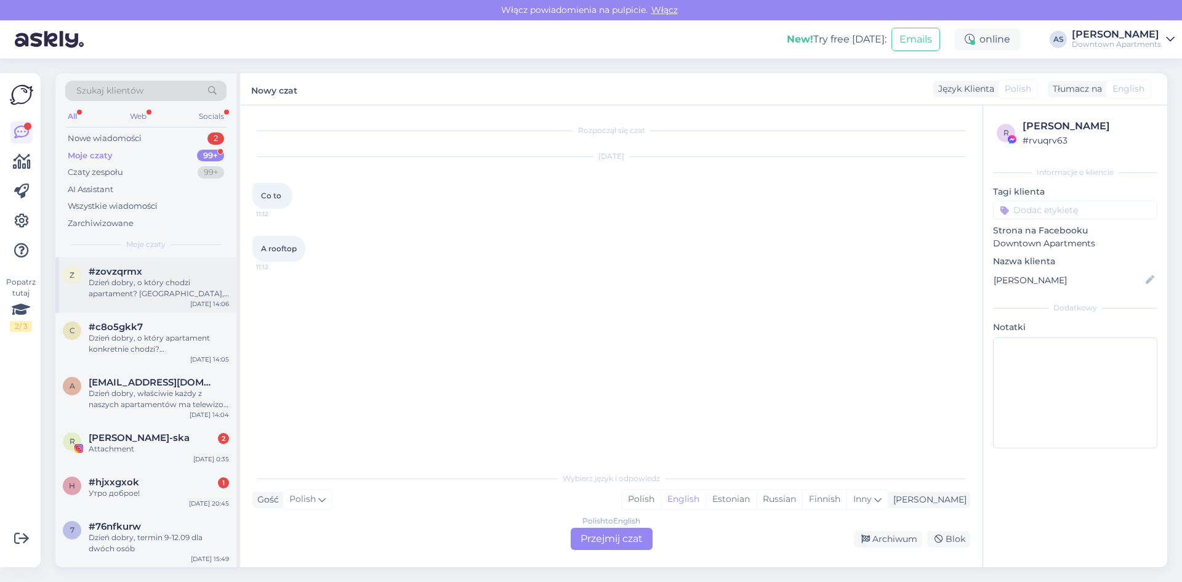
scroll to position [62, 0]
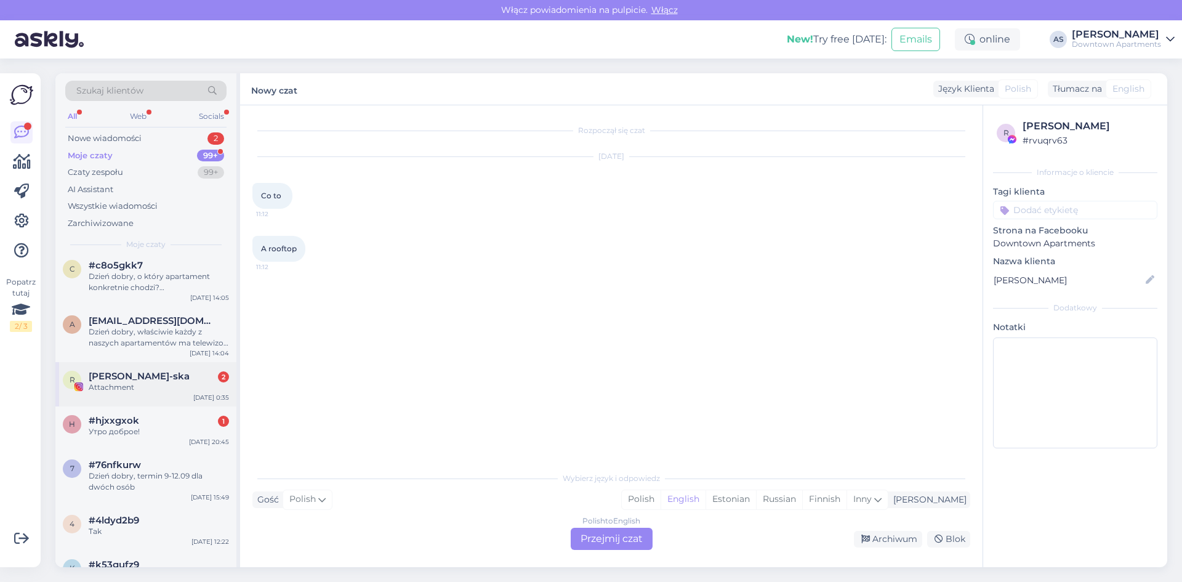
click at [160, 388] on div "Attachment" at bounding box center [159, 387] width 140 height 11
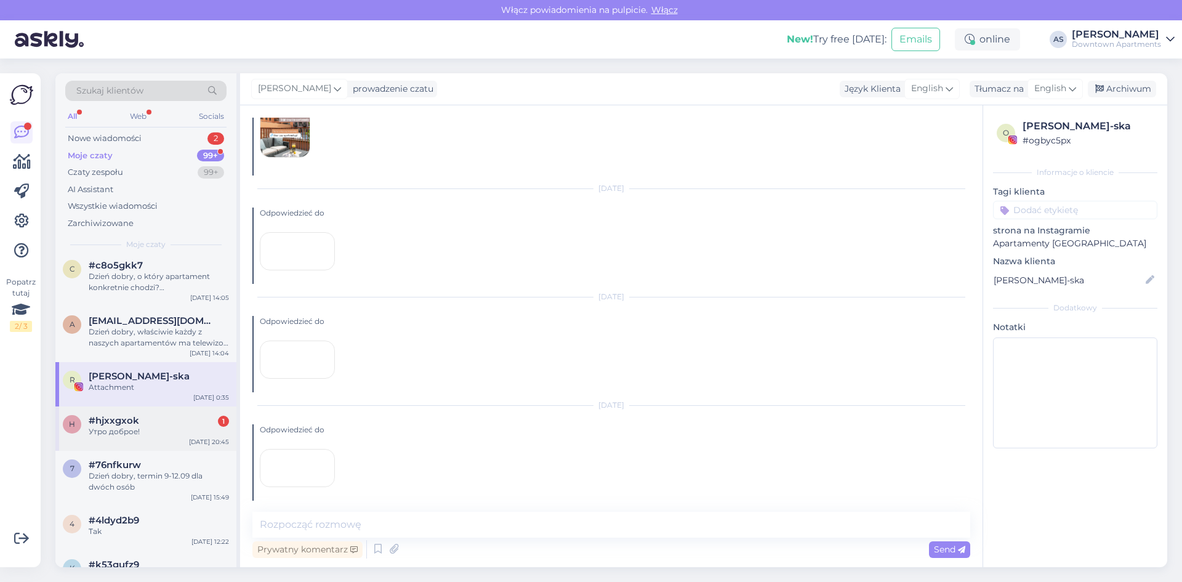
scroll to position [13485, 0]
click at [170, 425] on div "#hjxxgxok 1" at bounding box center [159, 420] width 140 height 11
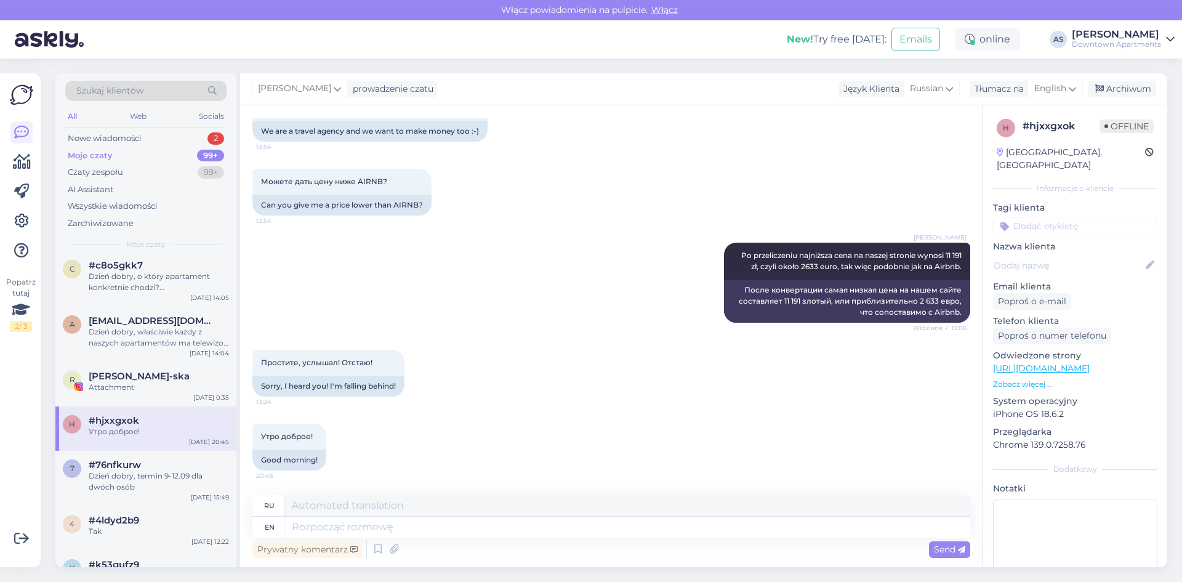
scroll to position [0, 0]
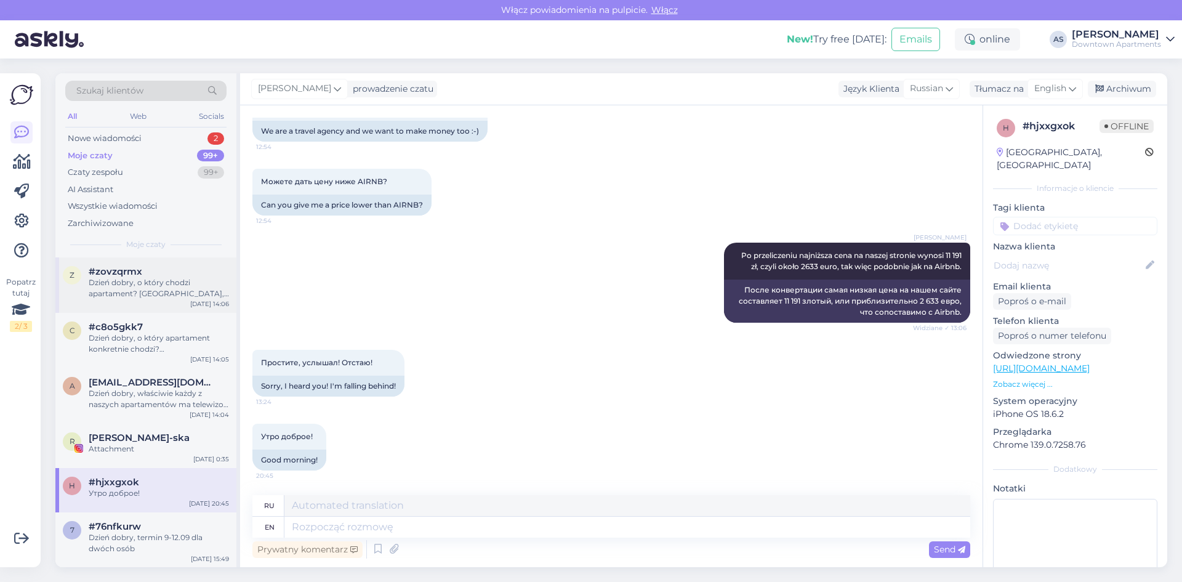
click at [153, 291] on div "Dzień dobry, o który chodzi apartament? [GEOGRAPHIC_DATA], [PERSON_NAME] Apartm…" at bounding box center [159, 288] width 140 height 22
